Goal: Transaction & Acquisition: Purchase product/service

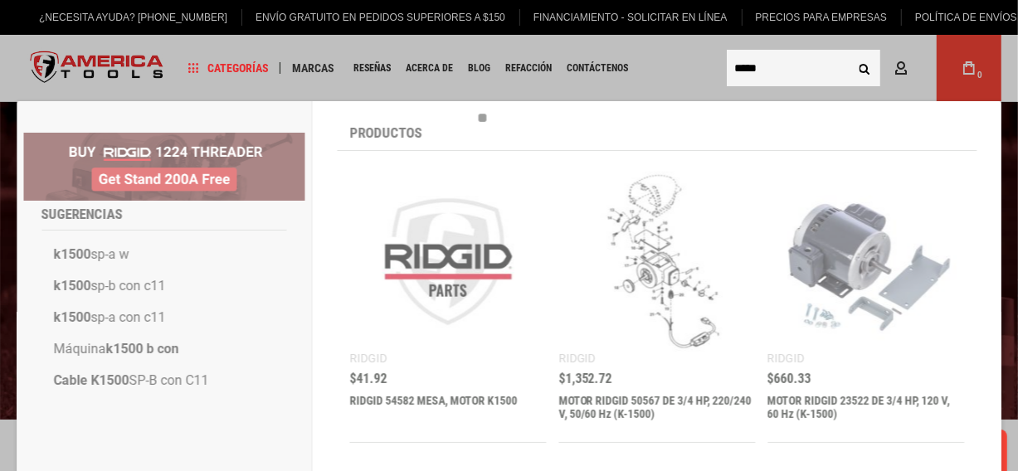
click at [790, 74] on input "*****" at bounding box center [804, 68] width 154 height 37
type input "*****"
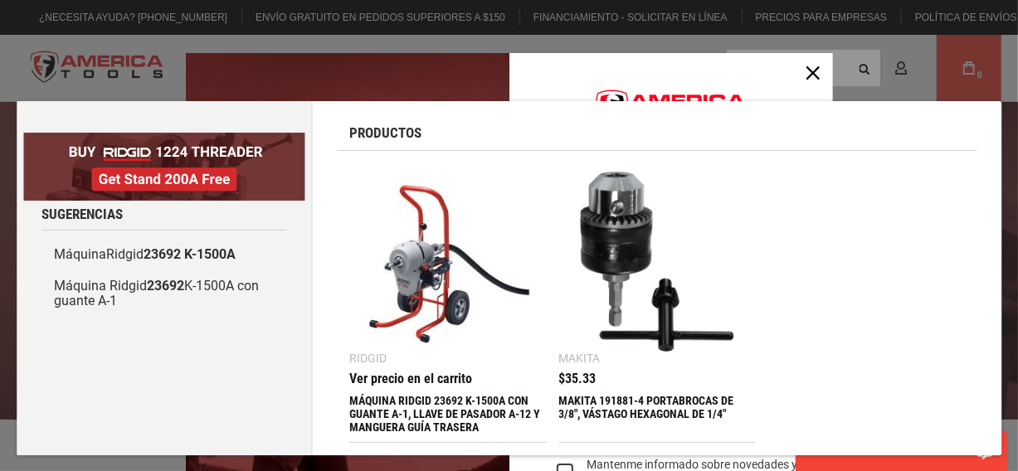
click at [447, 401] on font "MÁQUINA RIDGID 23692 K-1500A CON GUANTE A-1, LLAVE DE PASADOR A-12 Y MANGUERA G…" at bounding box center [444, 414] width 191 height 40
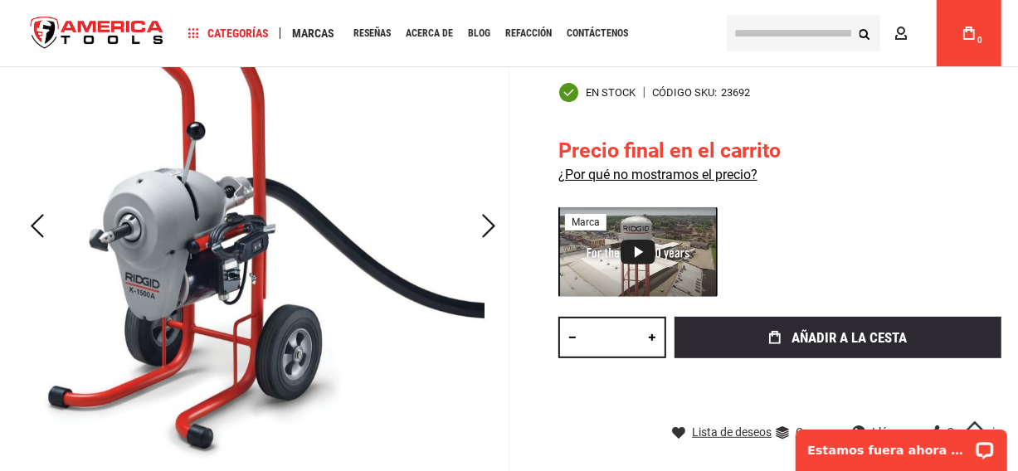
scroll to position [166, 0]
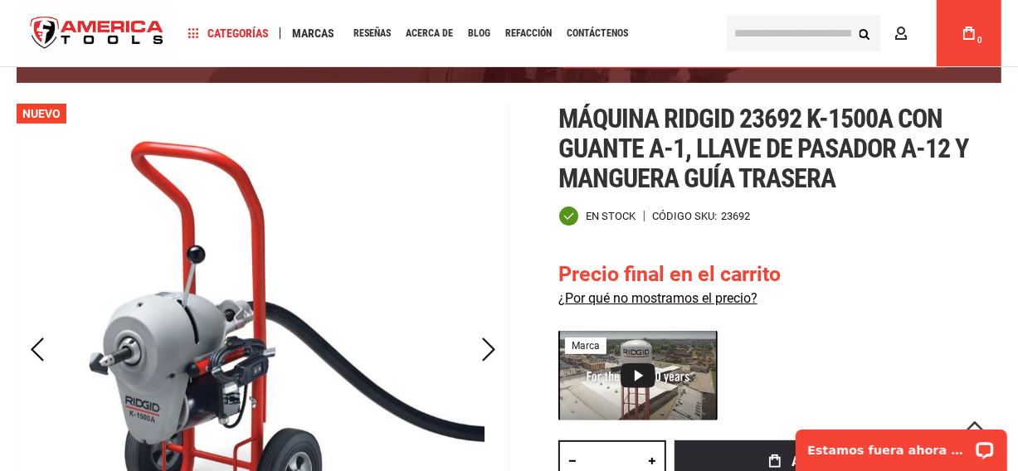
type input "**********"
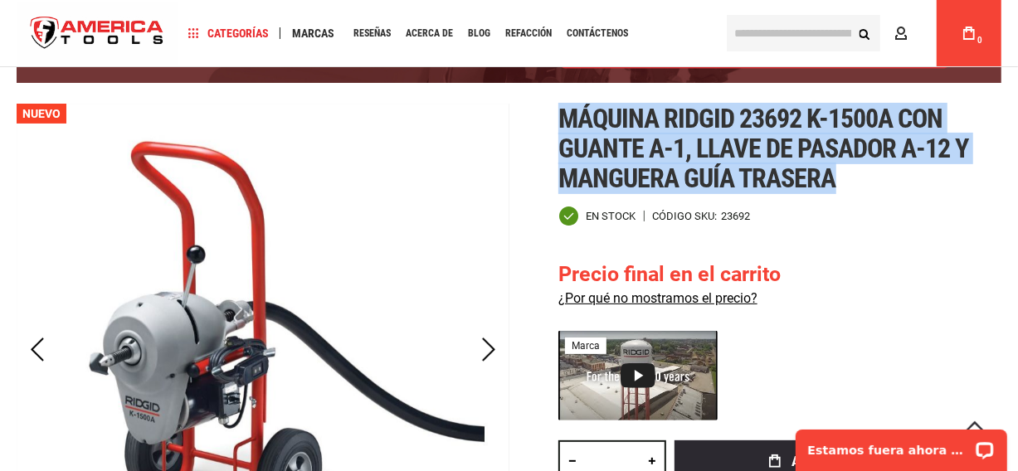
drag, startPoint x: 562, startPoint y: 114, endPoint x: 832, endPoint y: 178, distance: 278.1
click at [832, 178] on font "Máquina Ridgid 23692 k-1500a con guante a-1, llave de pasador a-12 y manguera g…" at bounding box center [763, 148] width 410 height 91
copy font "Máquina Ridgid 23692 k-1500a con guante a-1, llave de pasador a-12 y manguera g…"
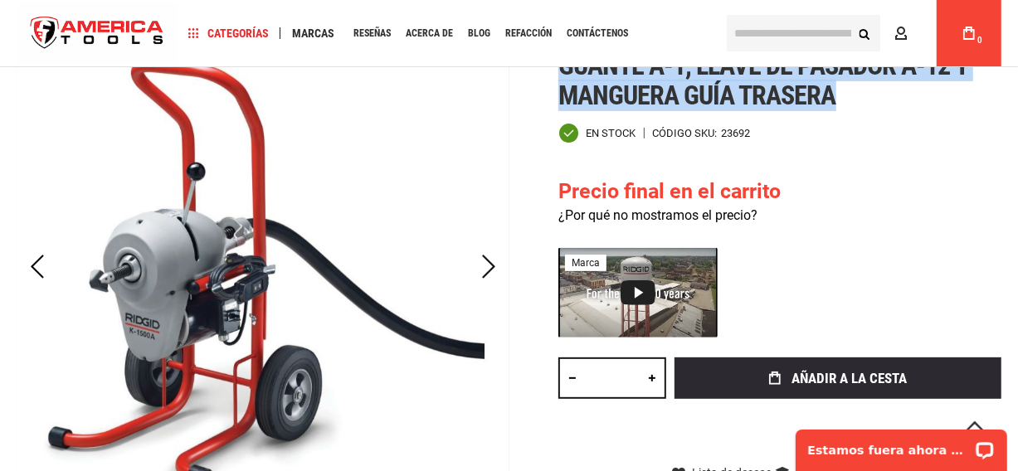
click at [740, 217] on font "¿Por qué no mostramos el precio?" at bounding box center [657, 215] width 199 height 16
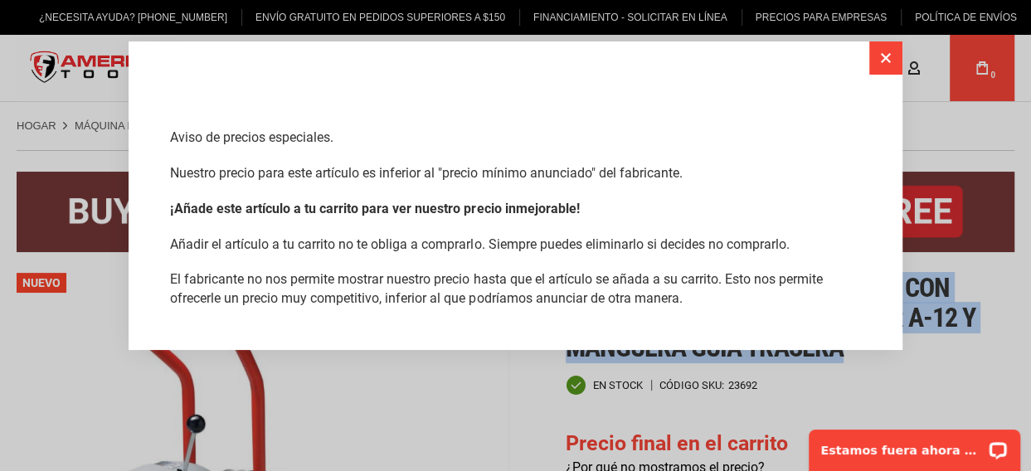
click at [876, 68] on button "Cerca" at bounding box center [886, 57] width 33 height 33
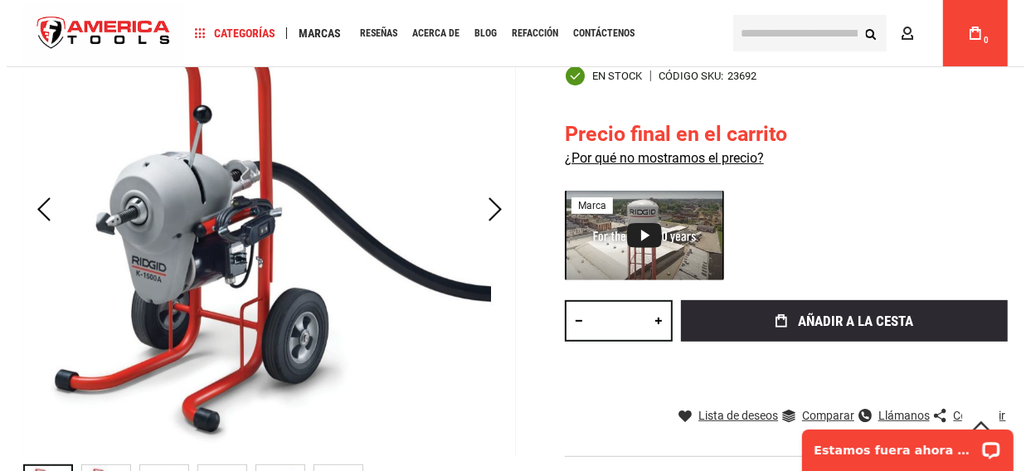
scroll to position [335, 0]
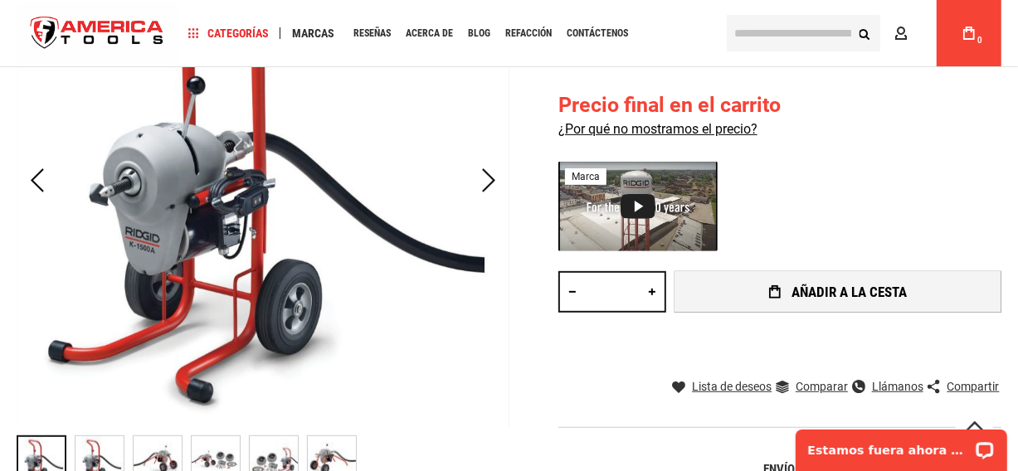
click at [855, 286] on font "añadir a la cesta" at bounding box center [849, 292] width 115 height 17
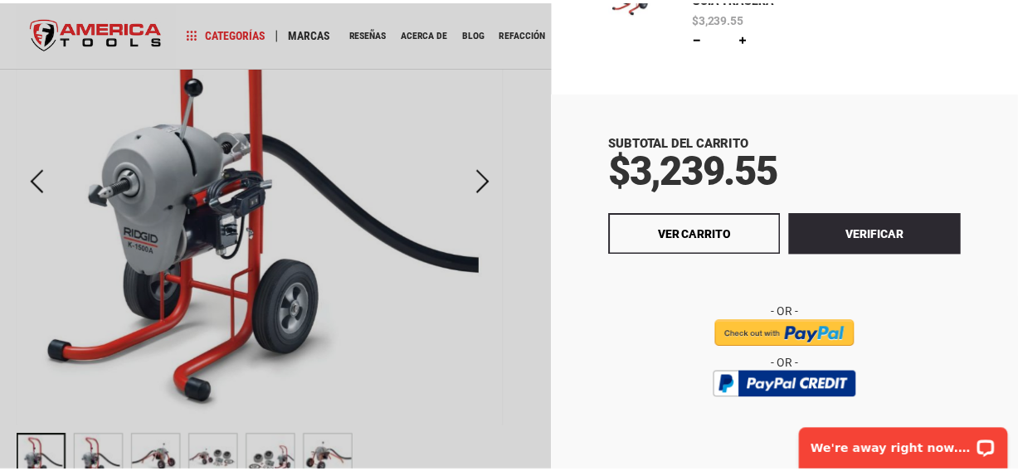
scroll to position [183, 0]
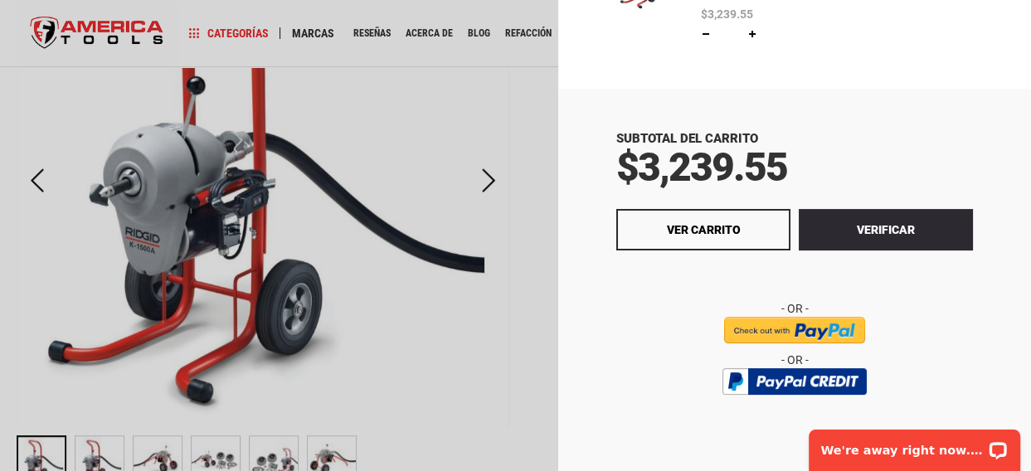
click at [487, 275] on div at bounding box center [515, 235] width 1031 height 471
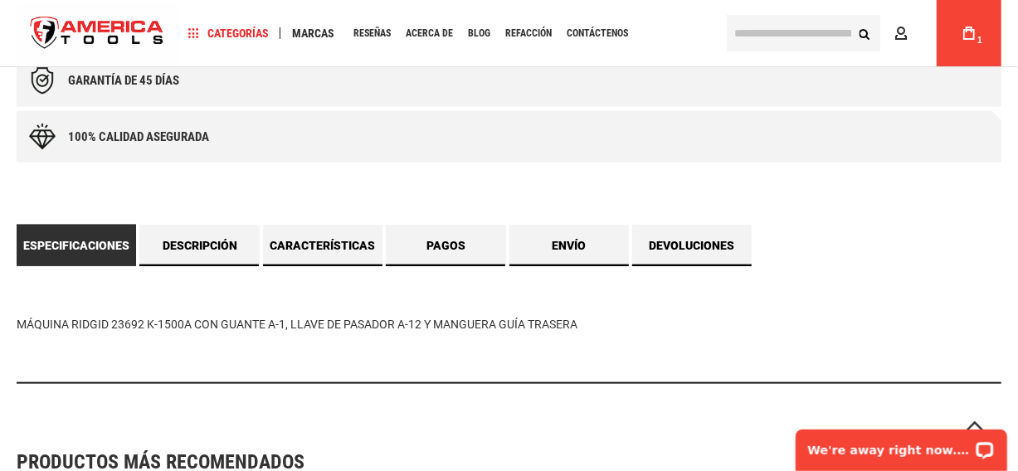
scroll to position [1082, 0]
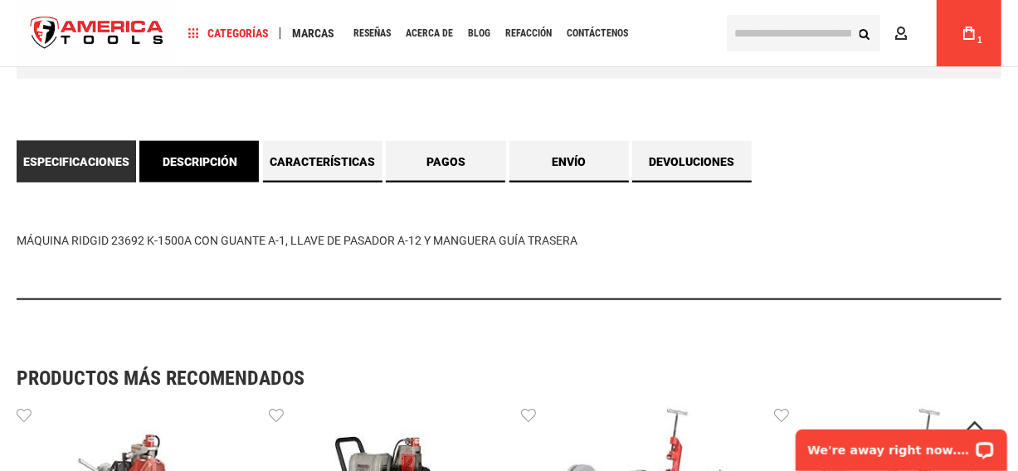
click at [210, 156] on font "Descripción" at bounding box center [200, 161] width 75 height 13
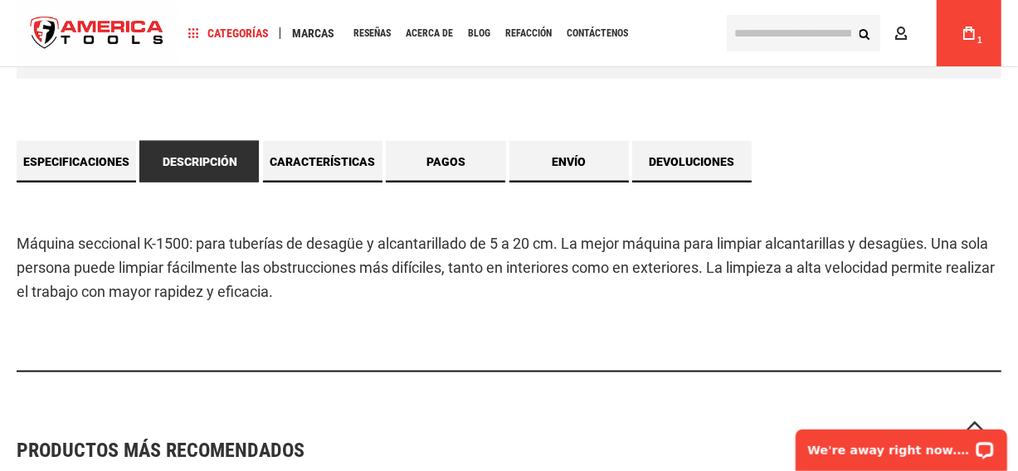
scroll to position [1093, 0]
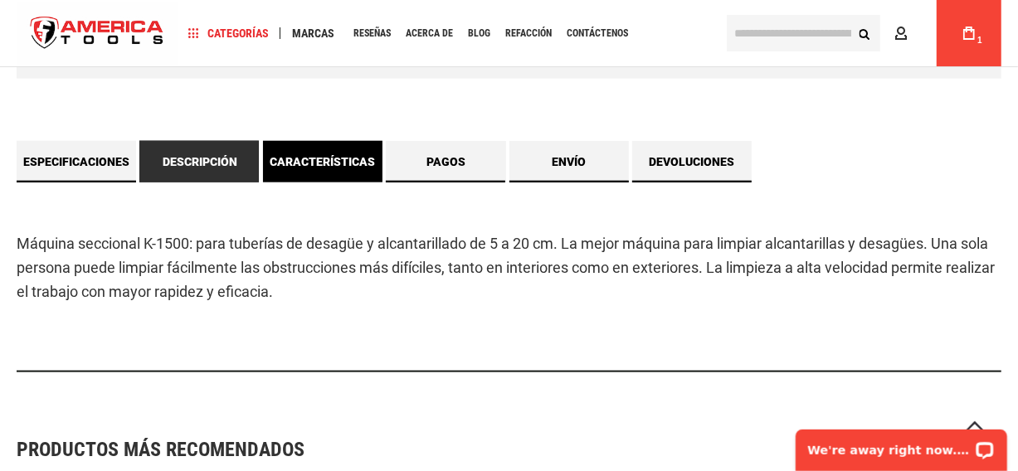
click at [346, 168] on font "Características" at bounding box center [322, 161] width 105 height 13
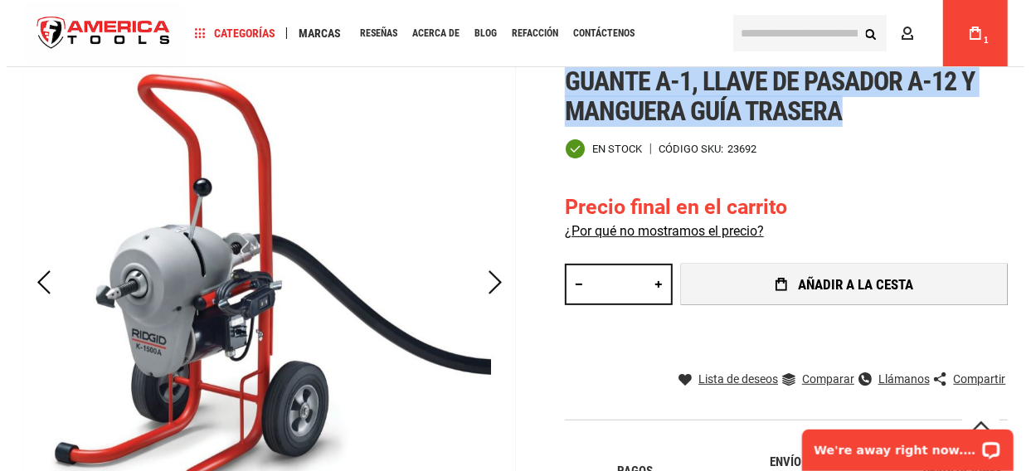
scroll to position [263, 0]
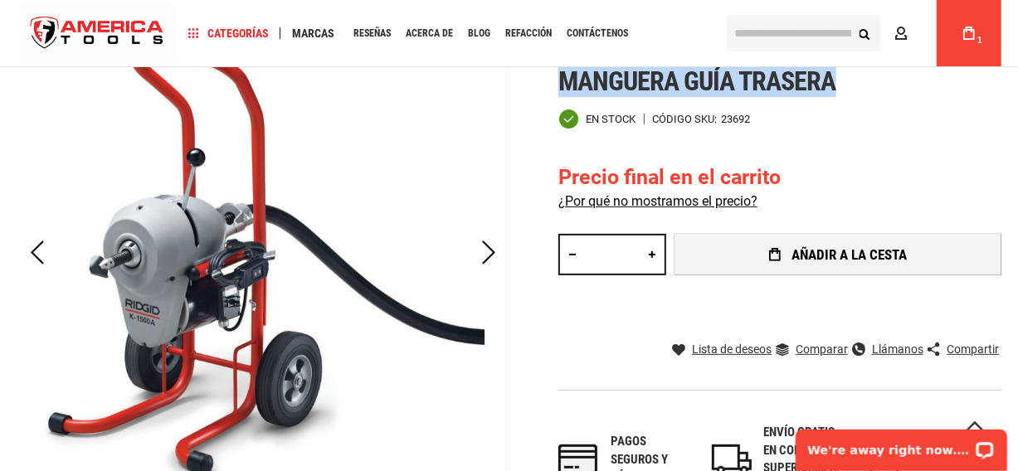
click at [872, 261] on span "añadir a la cesta" at bounding box center [849, 255] width 115 height 14
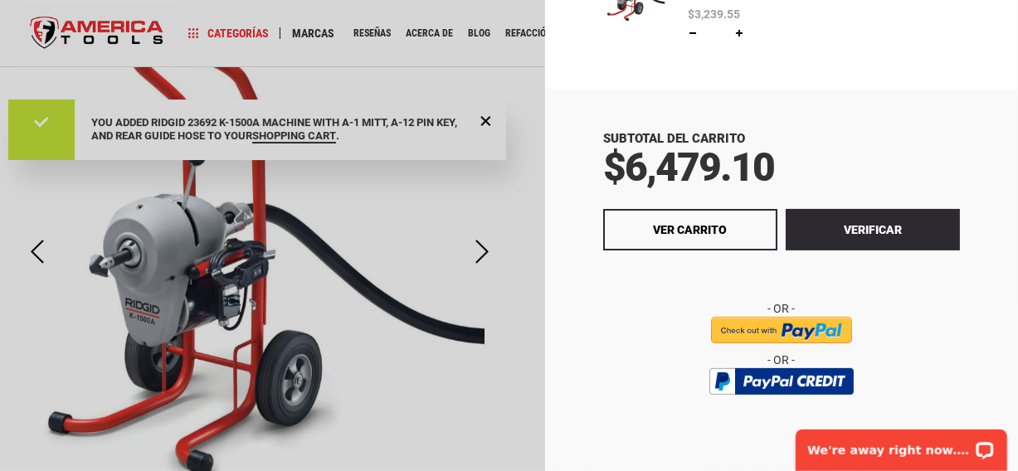
scroll to position [183, 0]
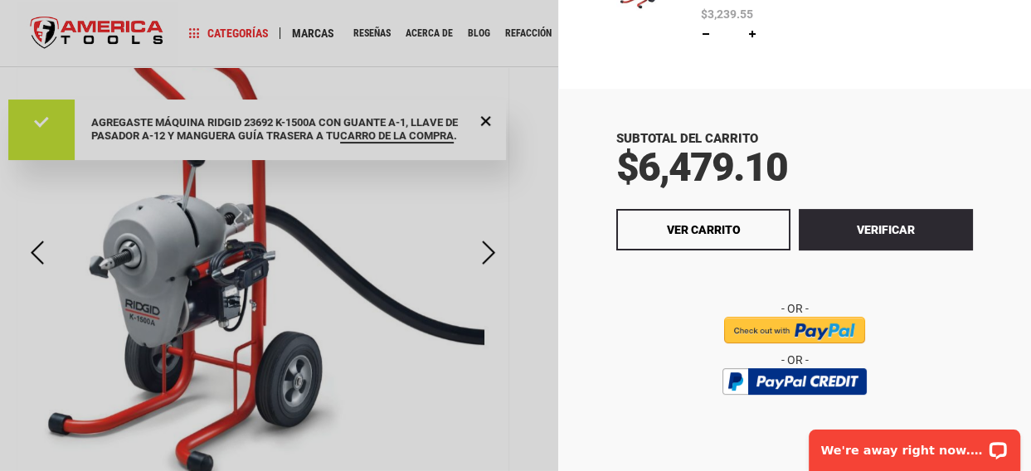
click at [523, 267] on div at bounding box center [515, 235] width 1031 height 471
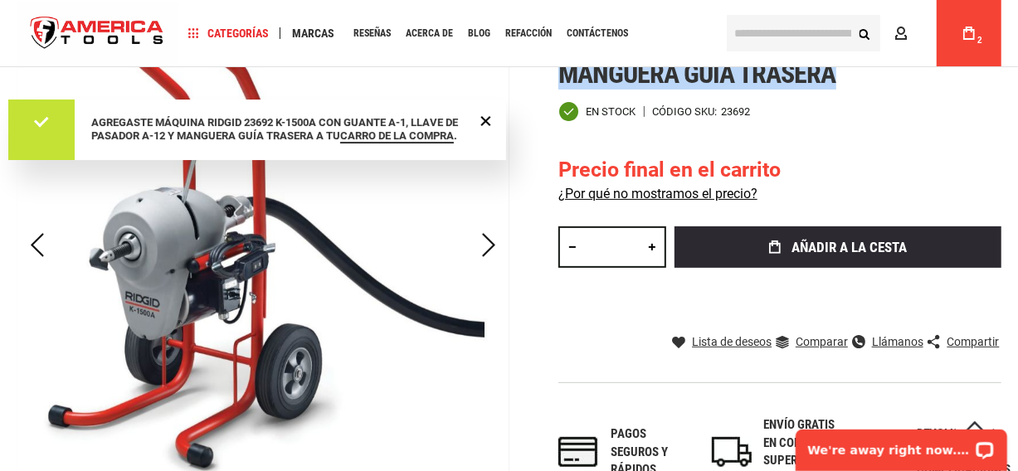
scroll to position [263, 0]
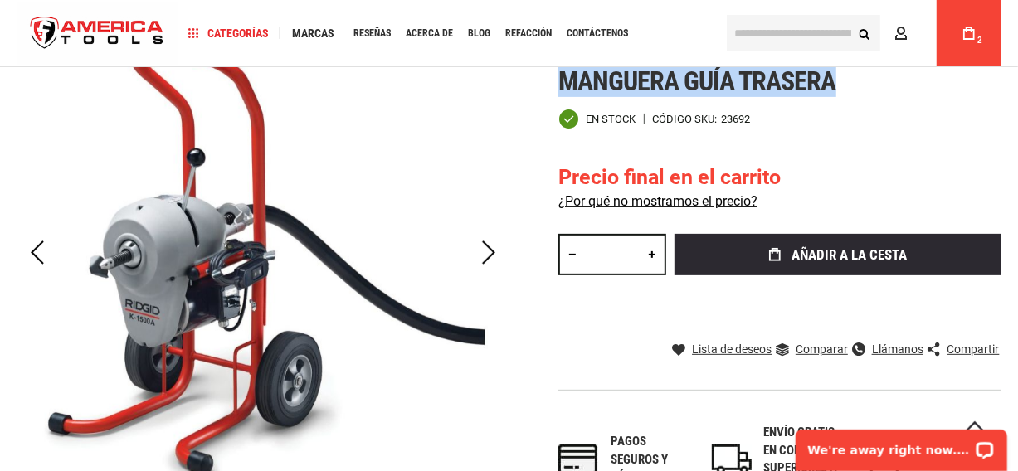
click at [818, 266] on button "añadir a la cesta" at bounding box center [838, 254] width 327 height 41
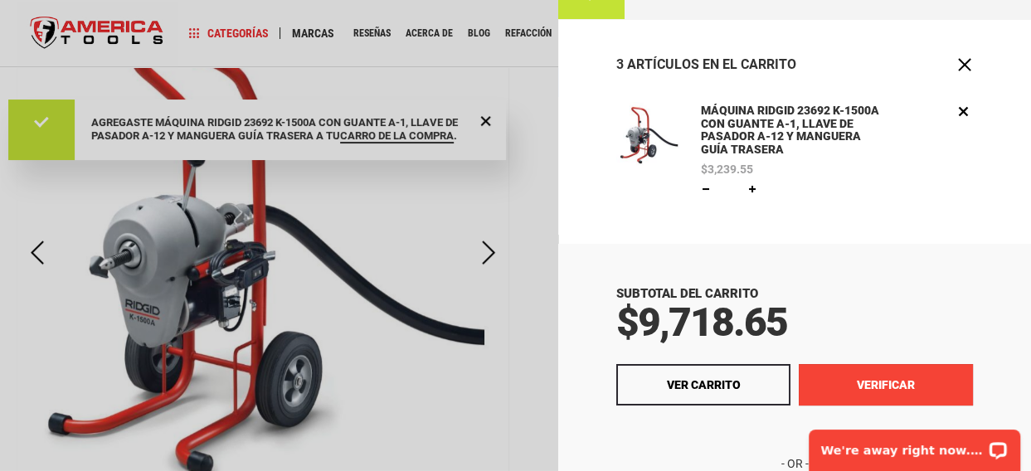
scroll to position [0, 0]
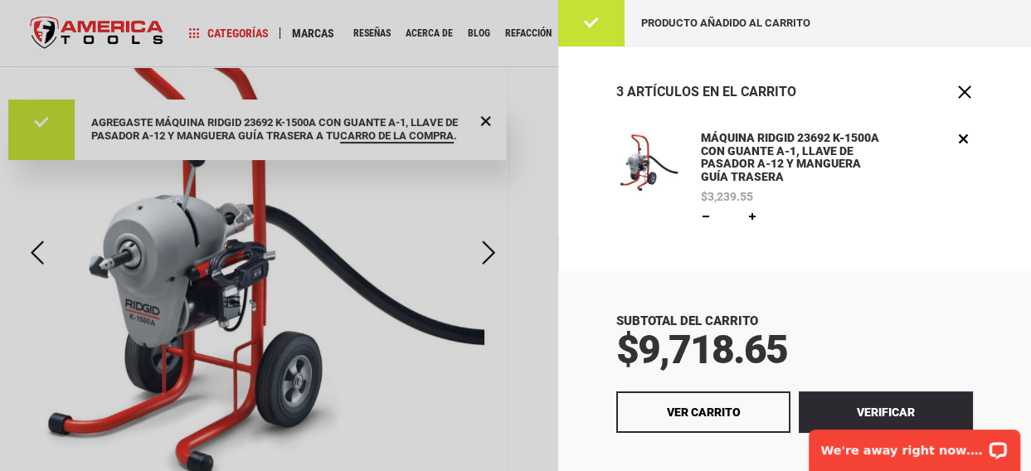
click at [708, 219] on link at bounding box center [705, 216] width 13 height 13
type input "*"
click at [888, 278] on div "Subtotal del carrito $9,718.65 Verificar Ver carrito" at bounding box center [794, 462] width 473 height 383
click at [816, 212] on font "Actualizar" at bounding box center [798, 217] width 61 height 12
